Goal: Information Seeking & Learning: Learn about a topic

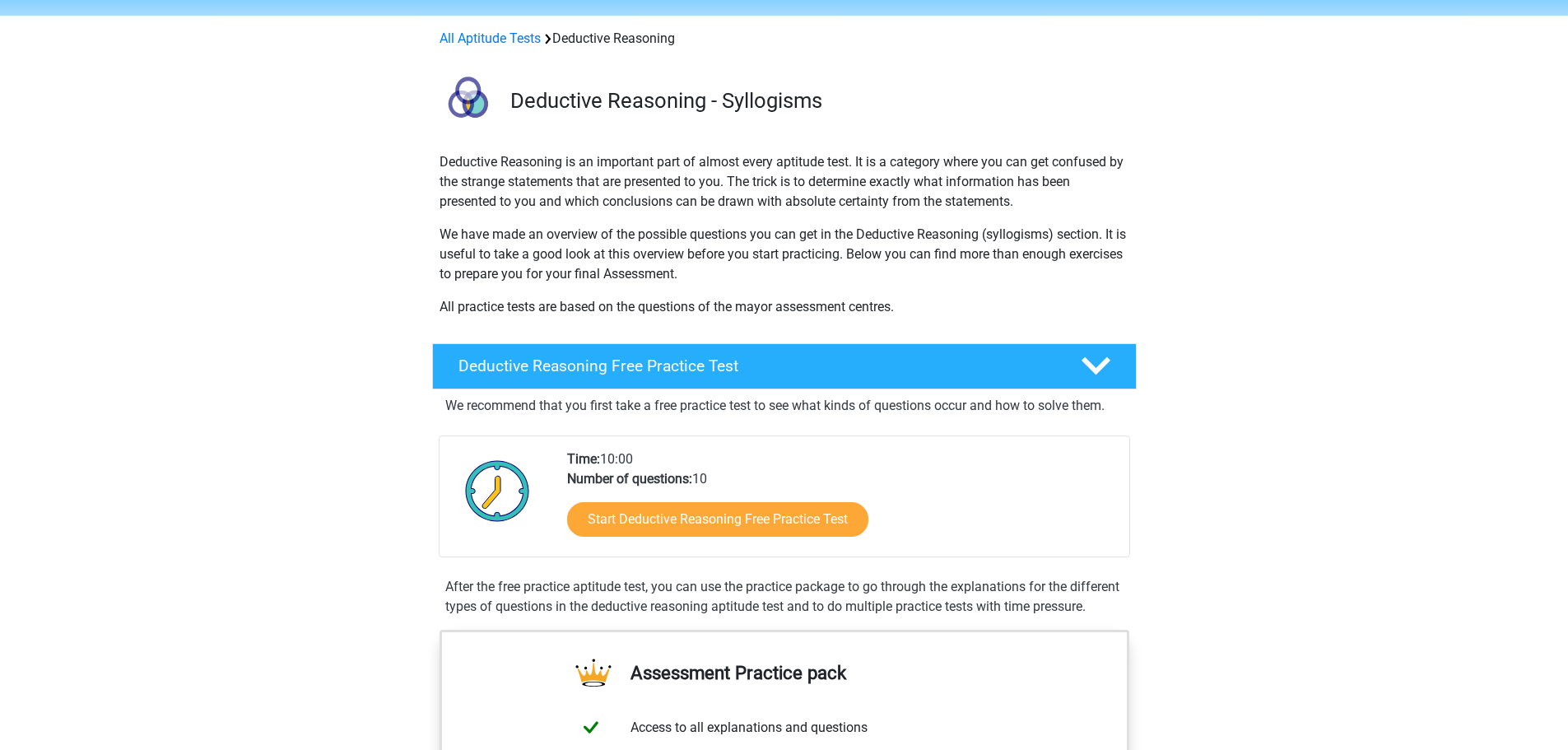
scroll to position [82, 0]
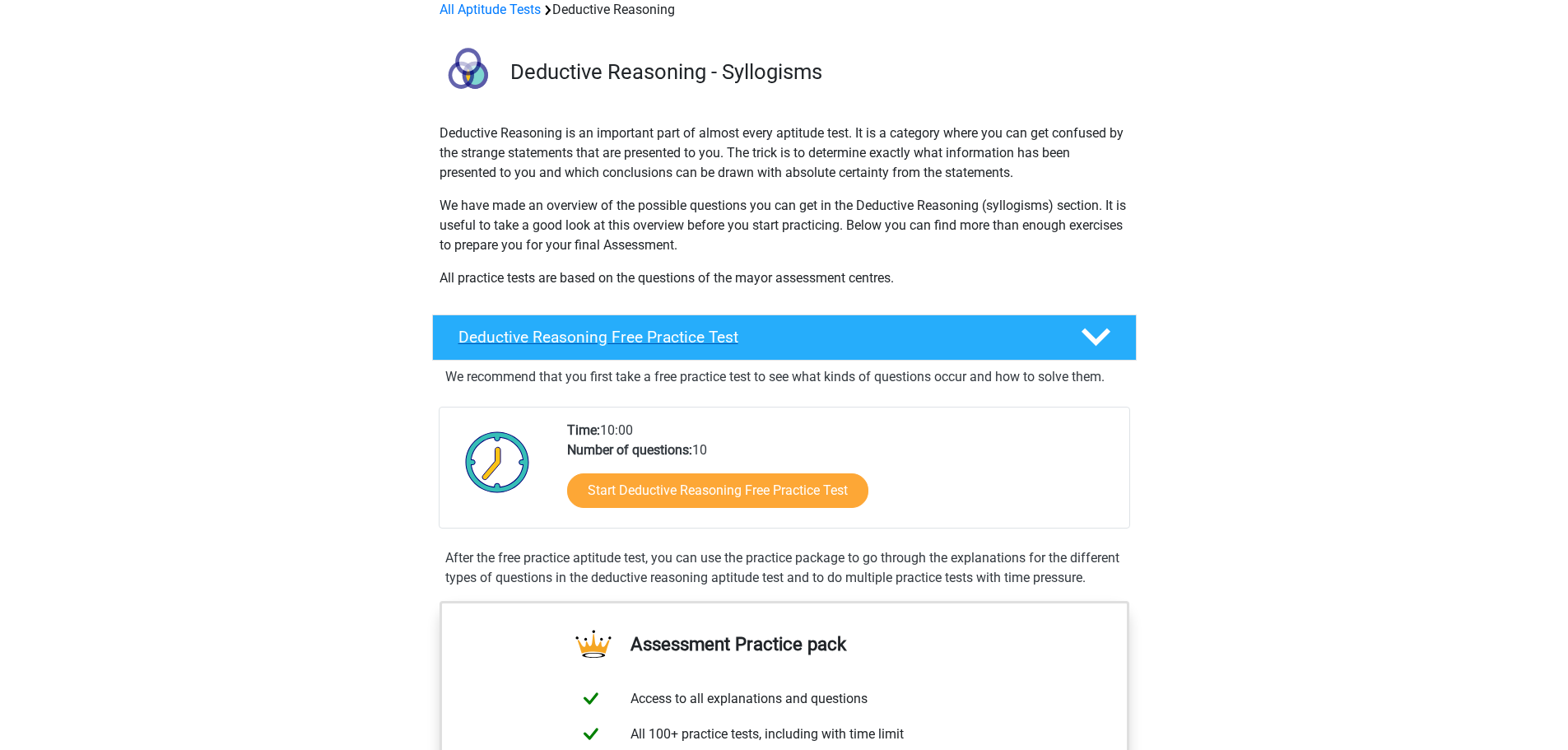
click at [1104, 332] on polygon at bounding box center [1095, 337] width 29 height 19
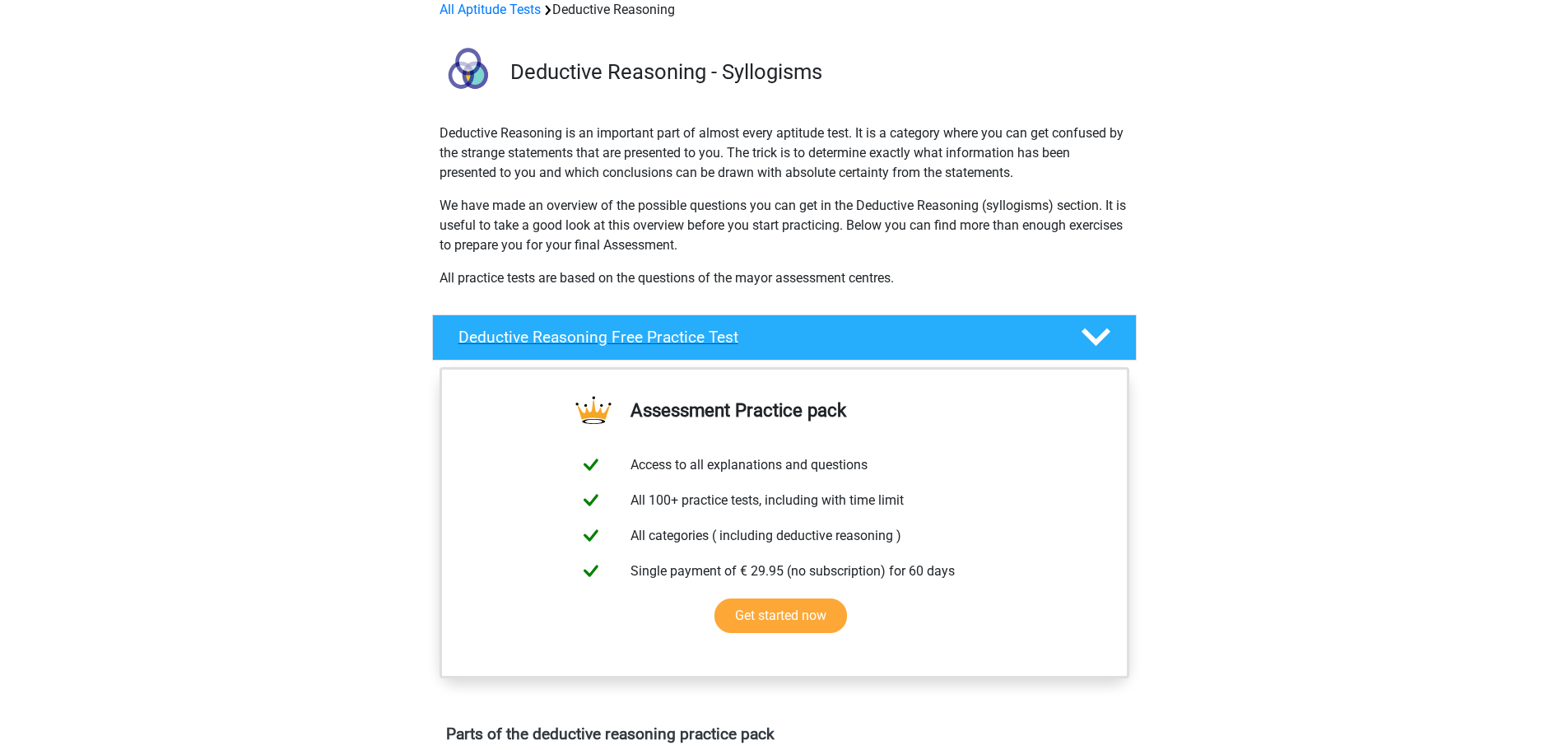
click at [1104, 332] on polygon at bounding box center [1095, 337] width 29 height 19
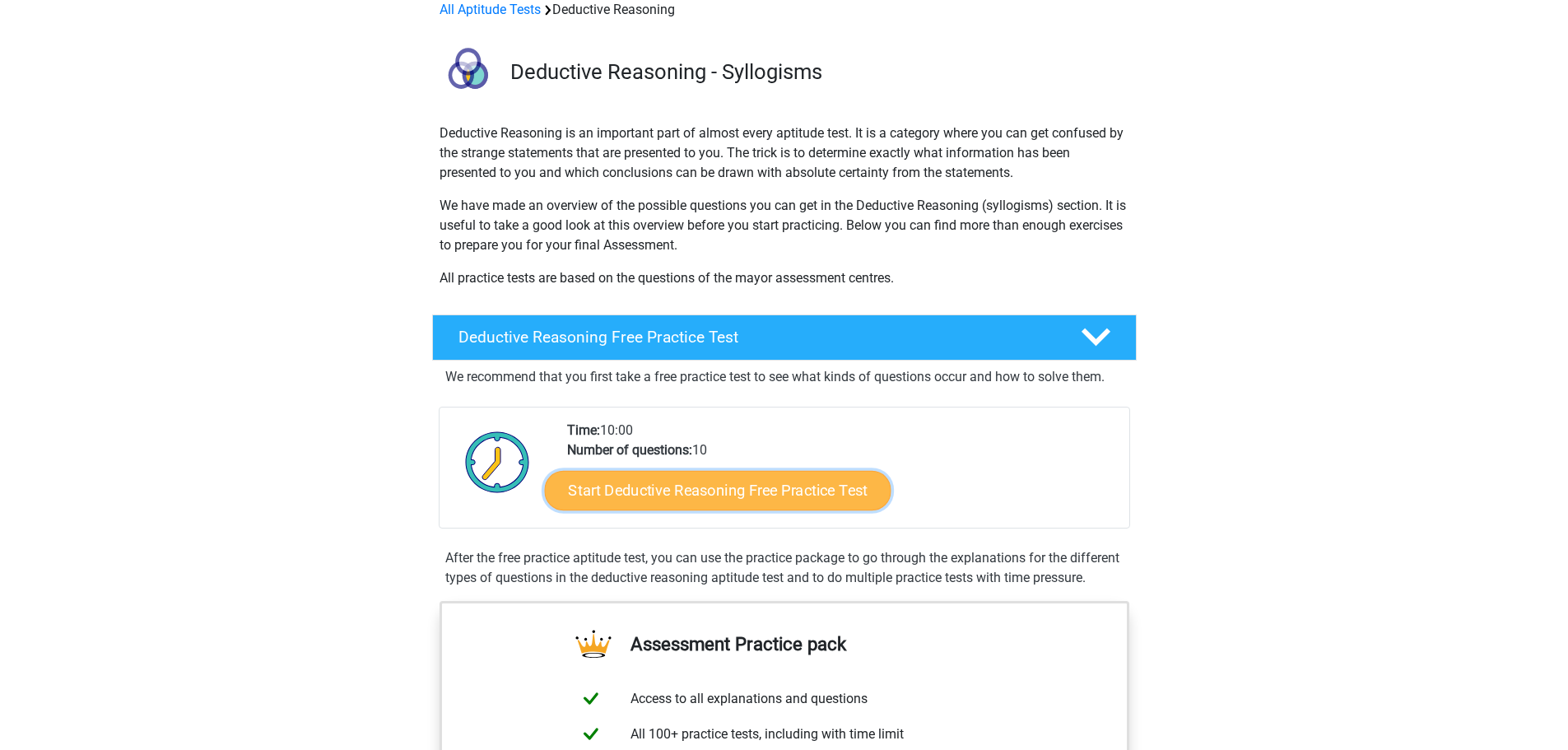
click at [696, 499] on link "Start Deductive Reasoning Free Practice Test" at bounding box center [716, 489] width 347 height 40
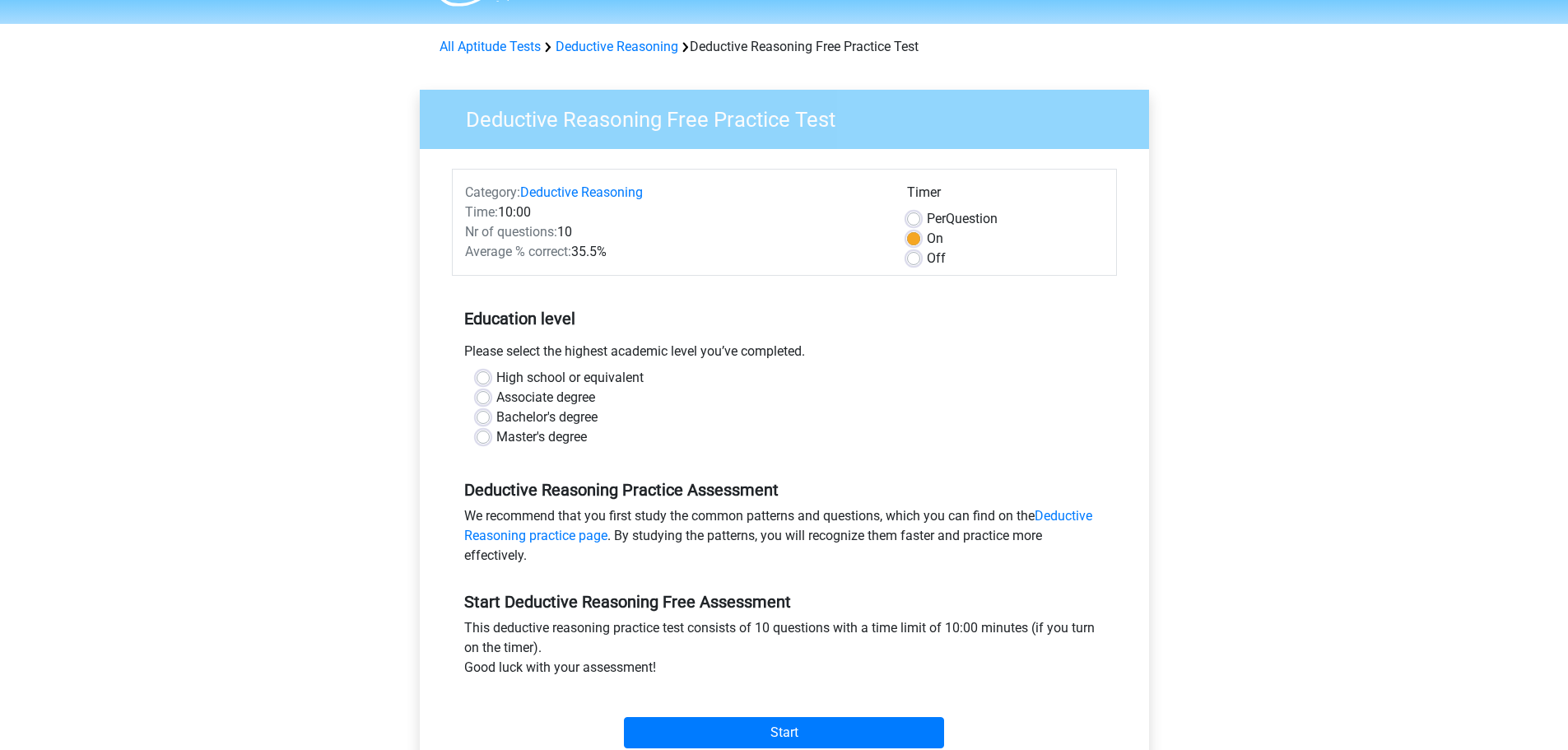
scroll to position [82, 0]
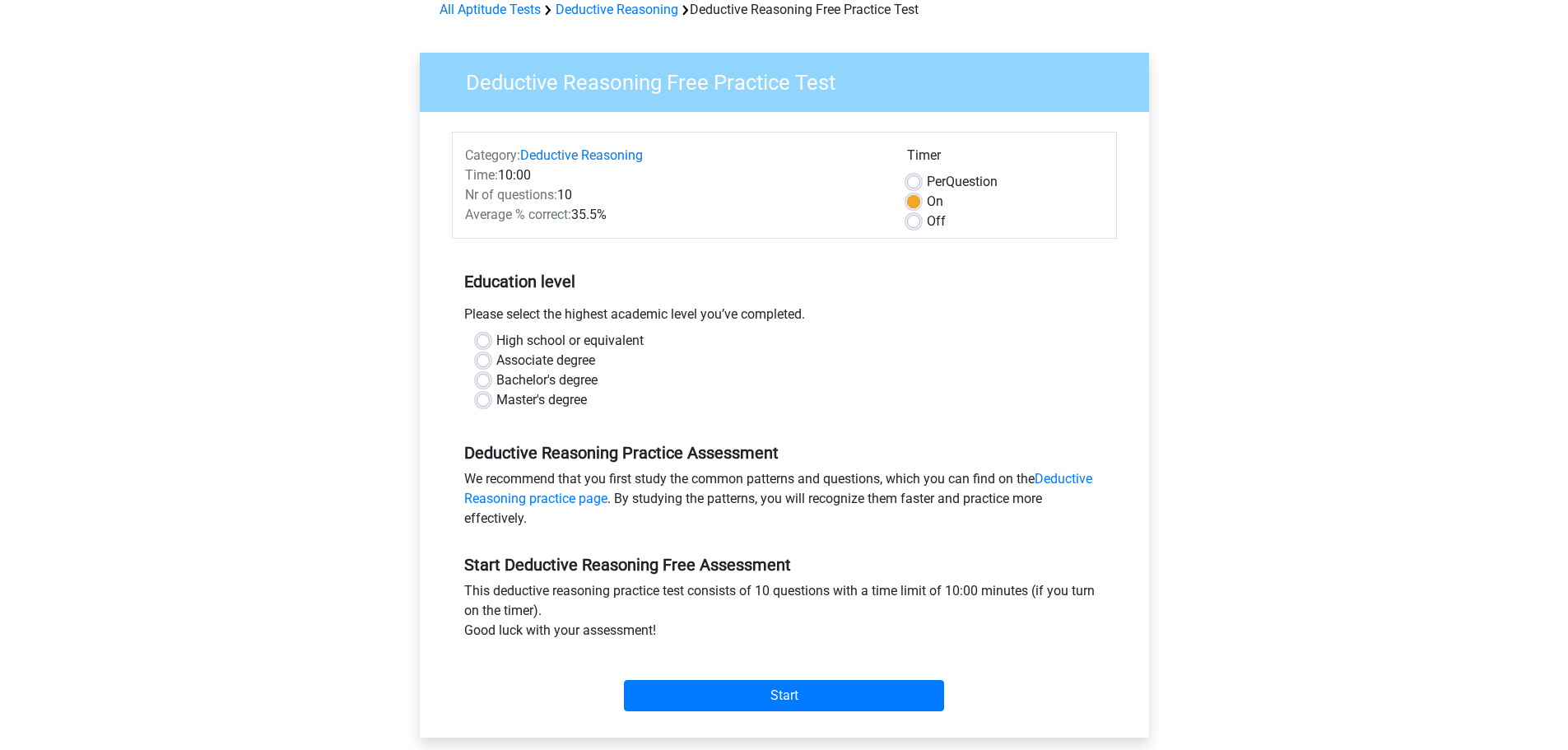
click at [496, 397] on label "Master's degree" at bounding box center [541, 400] width 91 height 19
click at [487, 397] on input "Master's degree" at bounding box center [483, 398] width 13 height 17
radio input "true"
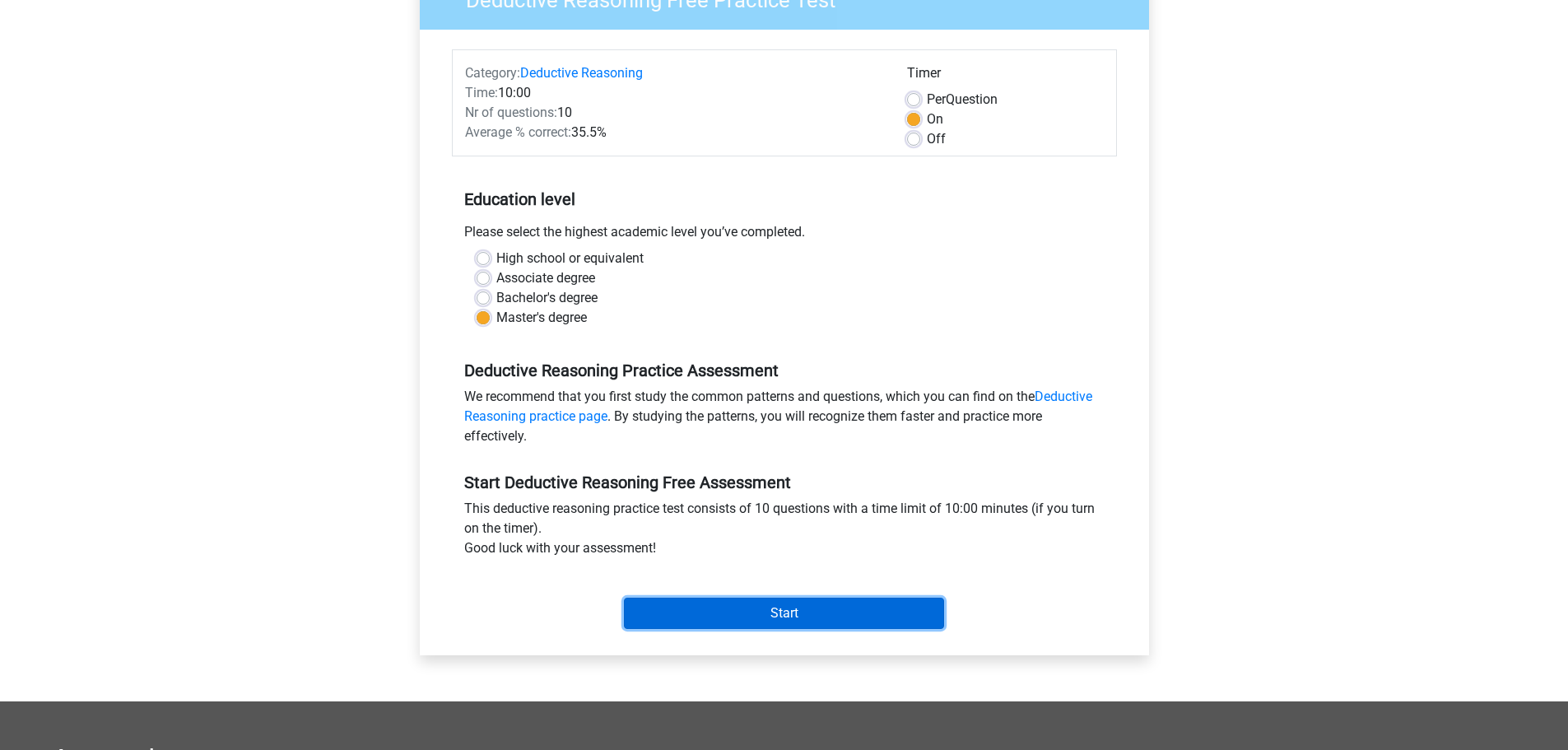
click at [758, 612] on input "Start" at bounding box center [784, 612] width 320 height 31
